Goal: Navigation & Orientation: Go to known website

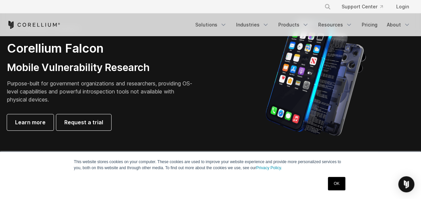
click at [329, 183] on link "OK" at bounding box center [336, 183] width 17 height 13
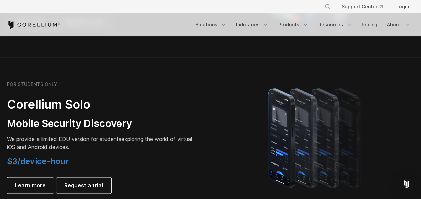
scroll to position [503, 0]
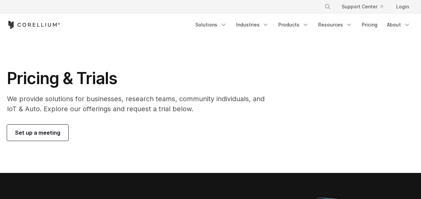
click at [52, 25] on icon "Corellium Home" at bounding box center [33, 25] width 53 height 8
